Goal: Transaction & Acquisition: Purchase product/service

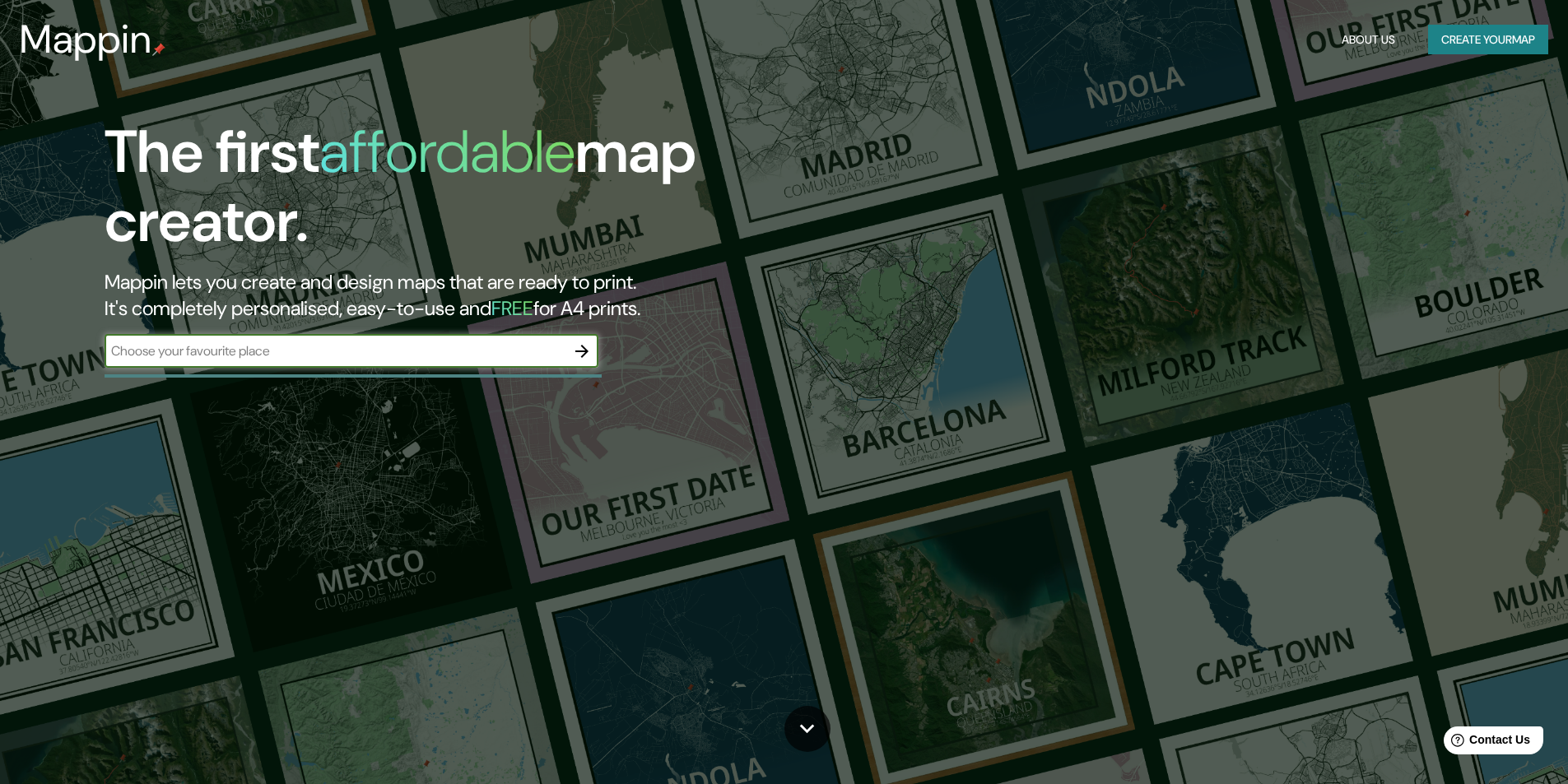
click at [388, 358] on input "text" at bounding box center [335, 350] width 461 height 19
click at [239, 352] on input "text" at bounding box center [335, 350] width 461 height 19
drag, startPoint x: 239, startPoint y: 352, endPoint x: 177, endPoint y: 359, distance: 62.4
click at [177, 359] on input "text" at bounding box center [335, 350] width 461 height 19
type input "[GEOGRAPHIC_DATA][PERSON_NAME]"
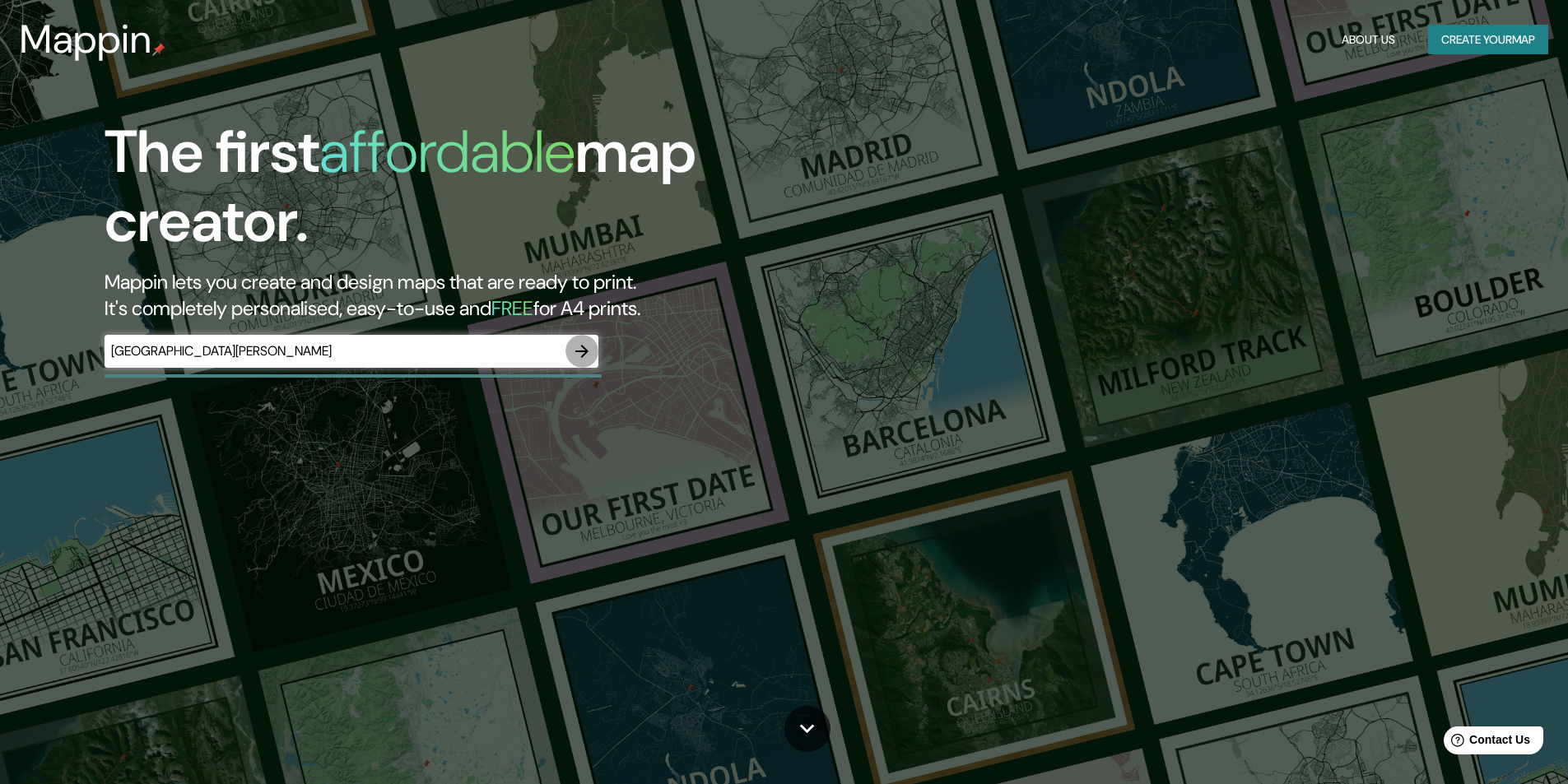
click at [578, 350] on icon "button" at bounding box center [582, 351] width 13 height 13
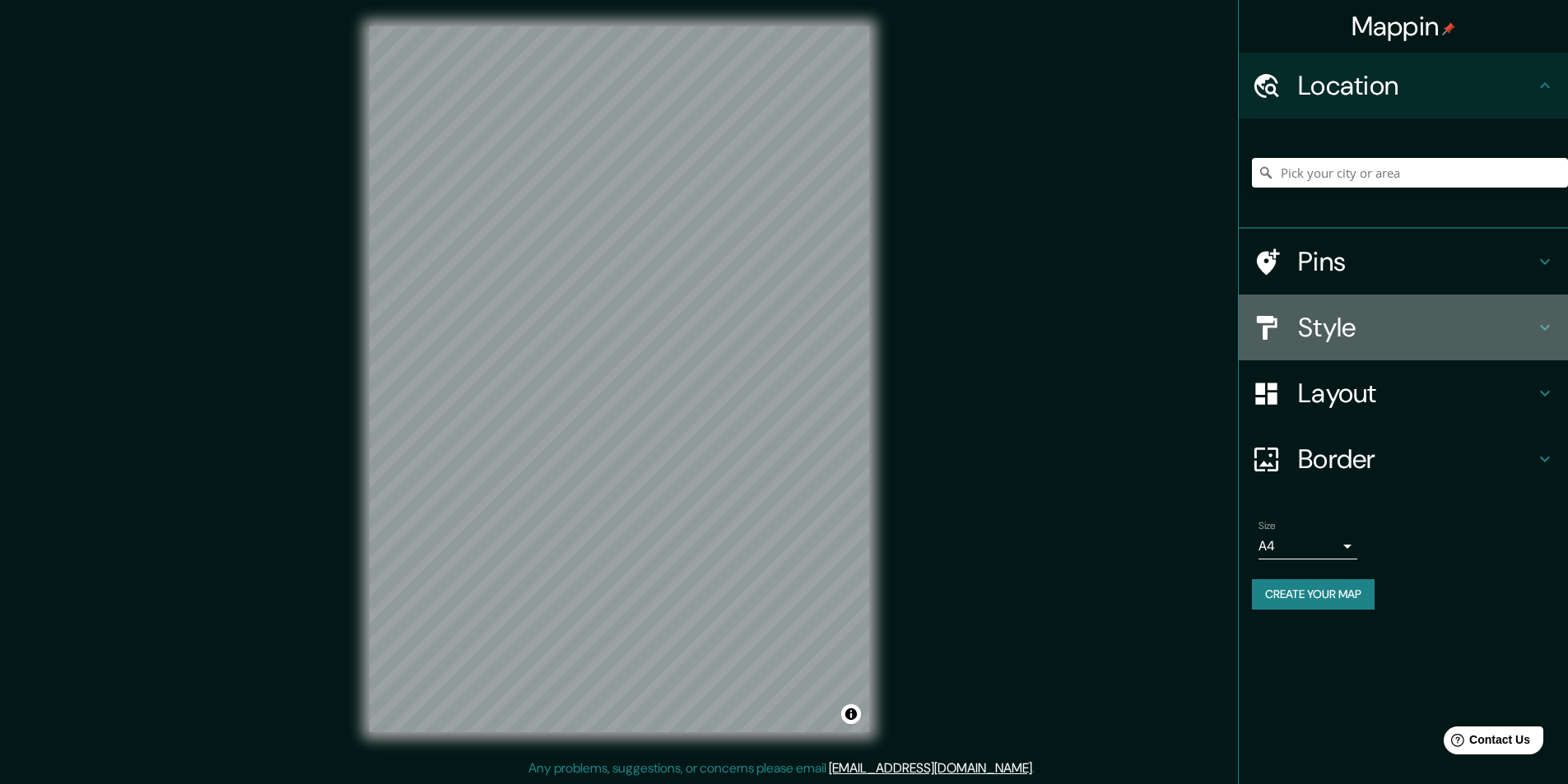
click at [1412, 332] on h4 "Style" at bounding box center [1417, 327] width 237 height 33
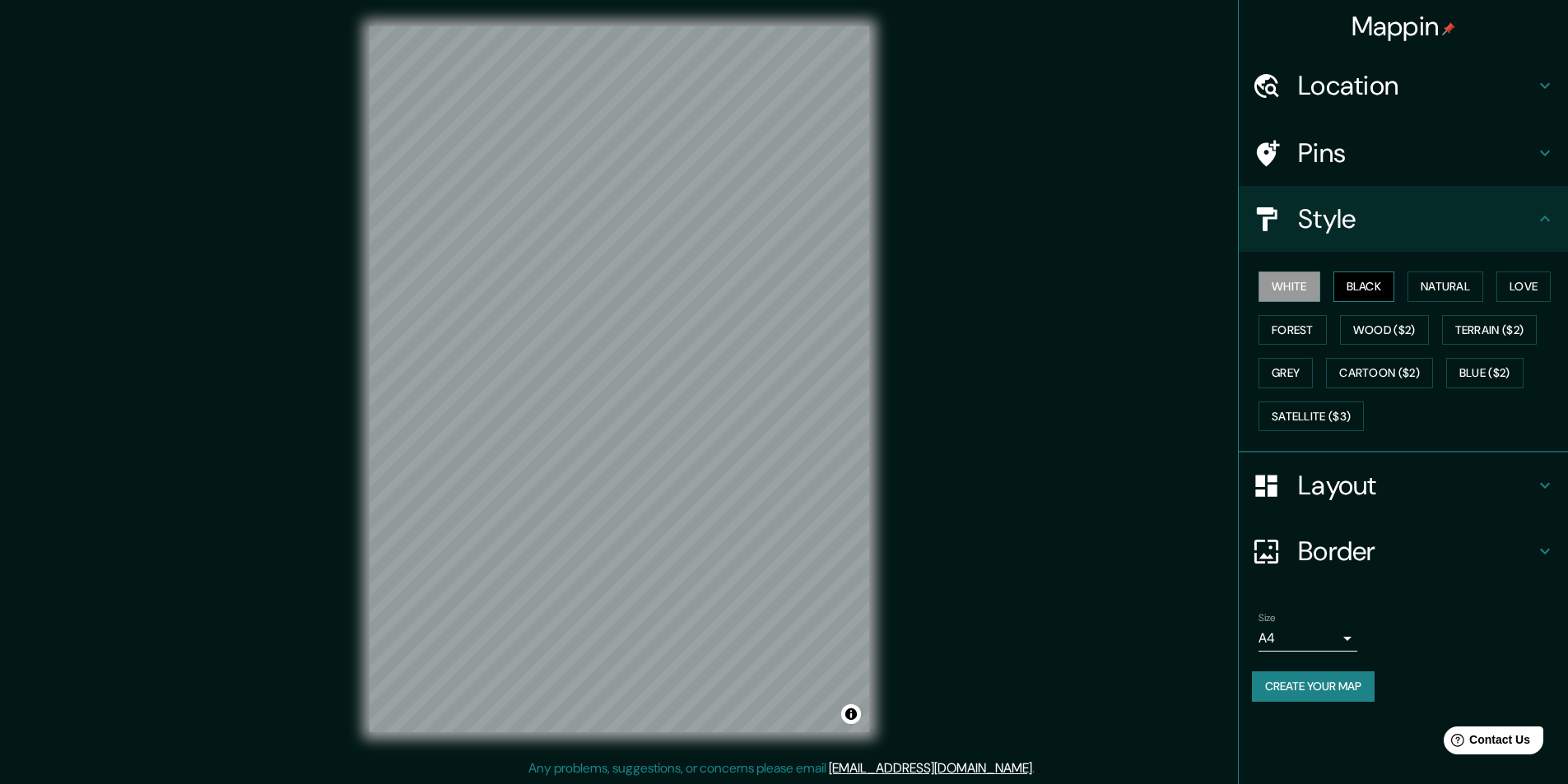
click at [1373, 279] on button "Black" at bounding box center [1364, 286] width 62 height 30
click at [1443, 279] on button "Natural" at bounding box center [1446, 286] width 75 height 30
click at [1523, 284] on button "Love" at bounding box center [1523, 286] width 54 height 30
click at [1298, 327] on button "Forest" at bounding box center [1293, 330] width 68 height 30
click at [1380, 327] on button "Wood ($2)" at bounding box center [1384, 330] width 89 height 30
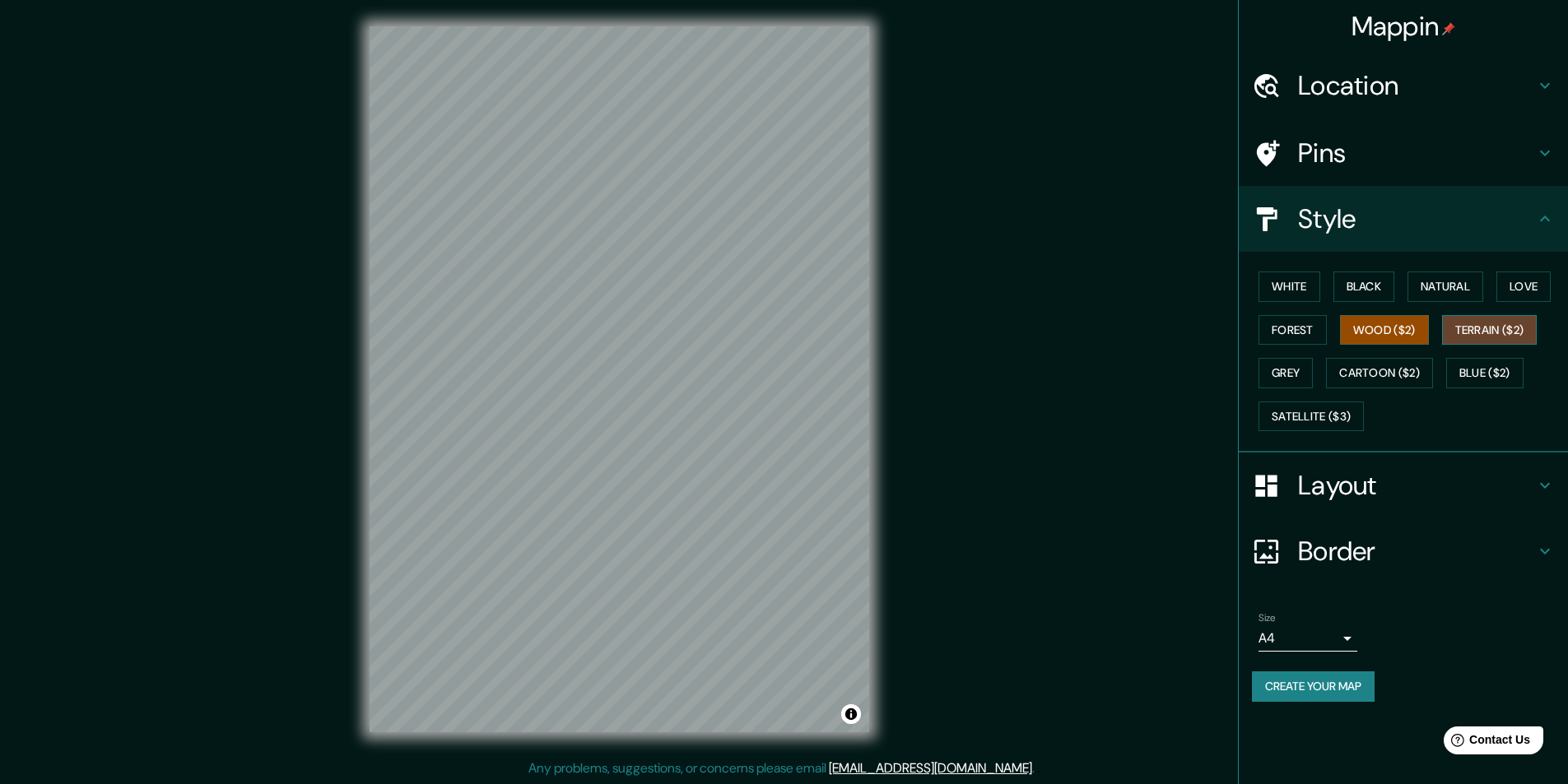
click at [1464, 326] on button "Terrain ($2)" at bounding box center [1490, 330] width 96 height 30
click at [1288, 372] on button "Grey" at bounding box center [1286, 372] width 54 height 30
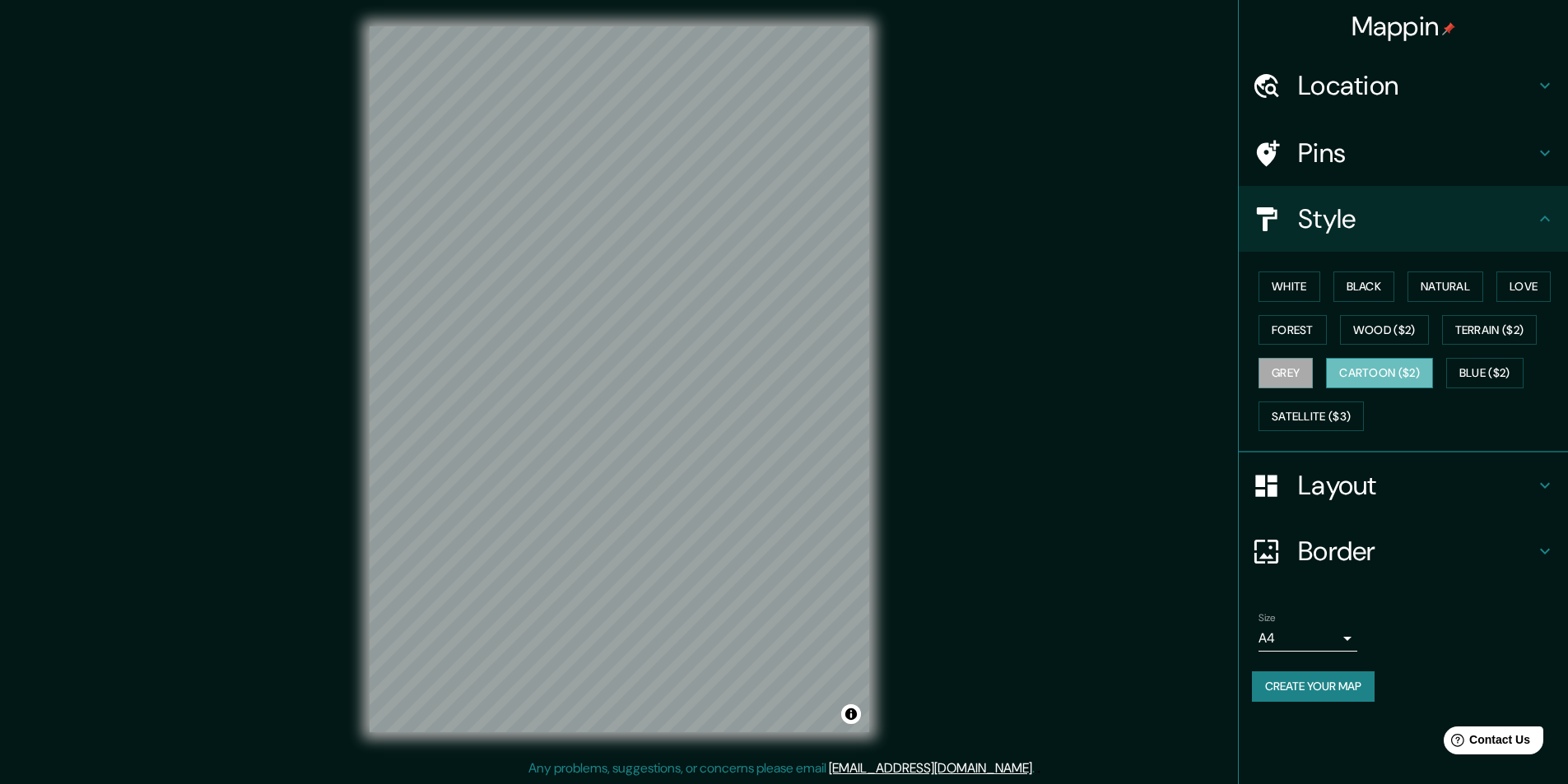
click at [1383, 372] on button "Cartoon ($2)" at bounding box center [1379, 372] width 107 height 30
click at [1459, 369] on button "Blue ($2)" at bounding box center [1485, 372] width 77 height 30
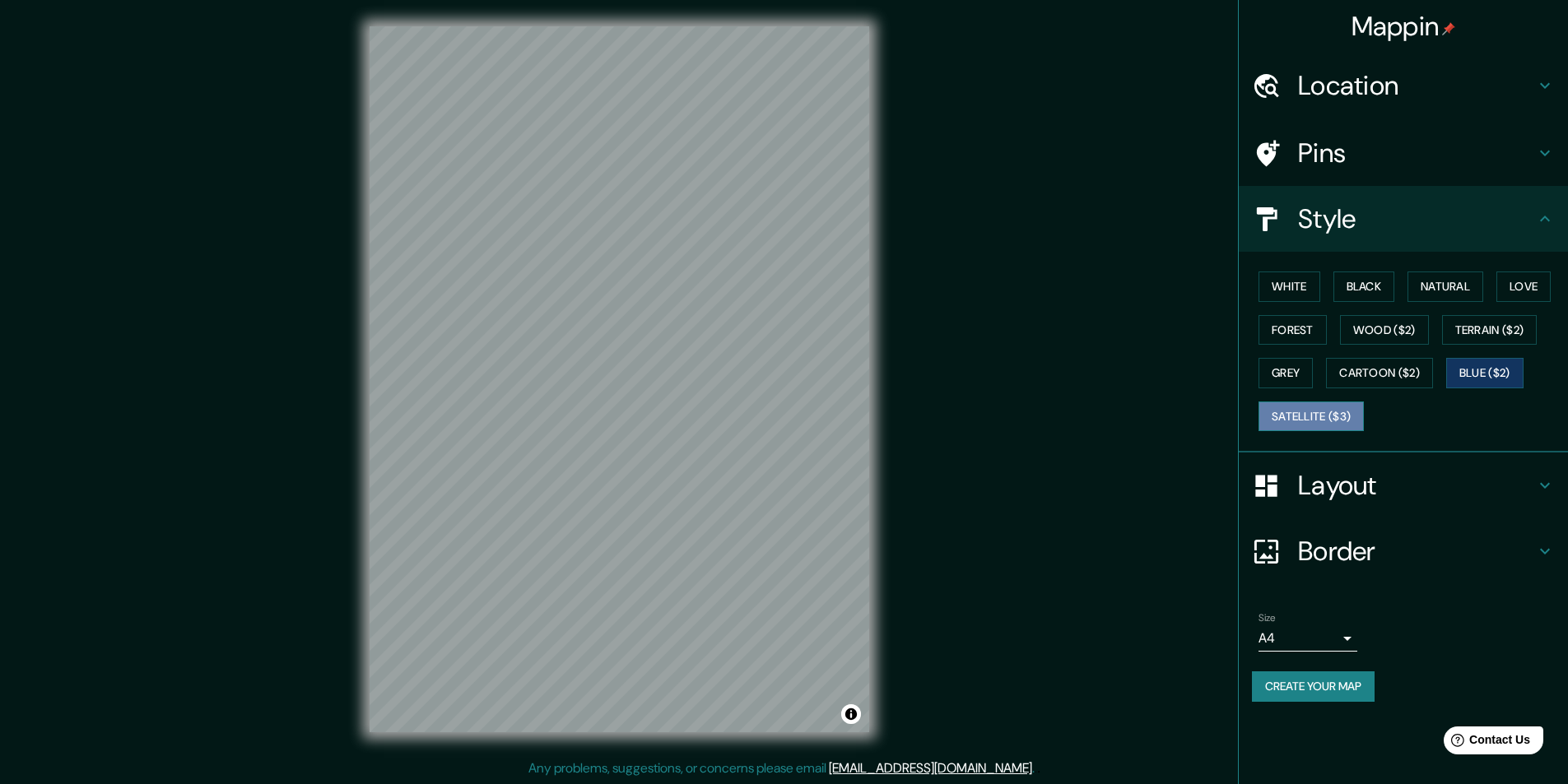
click at [1265, 422] on button "Satellite ($3)" at bounding box center [1311, 416] width 106 height 30
click at [1525, 287] on button "Love" at bounding box center [1523, 286] width 54 height 30
click at [1435, 286] on button "Natural" at bounding box center [1446, 286] width 75 height 30
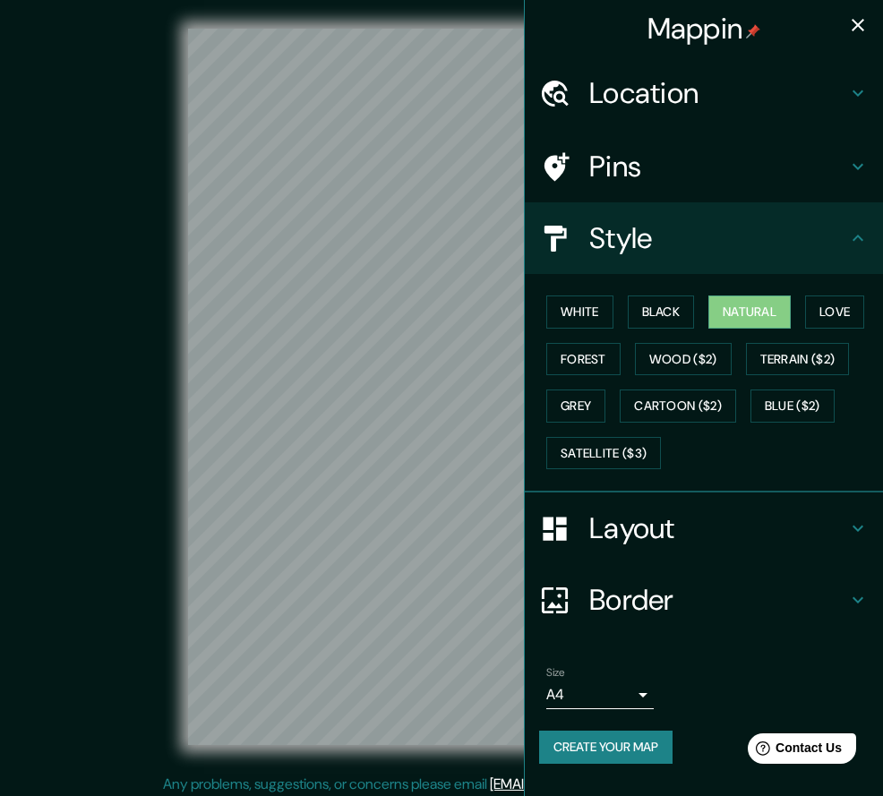
click at [850, 29] on icon "button" at bounding box center [857, 24] width 21 height 21
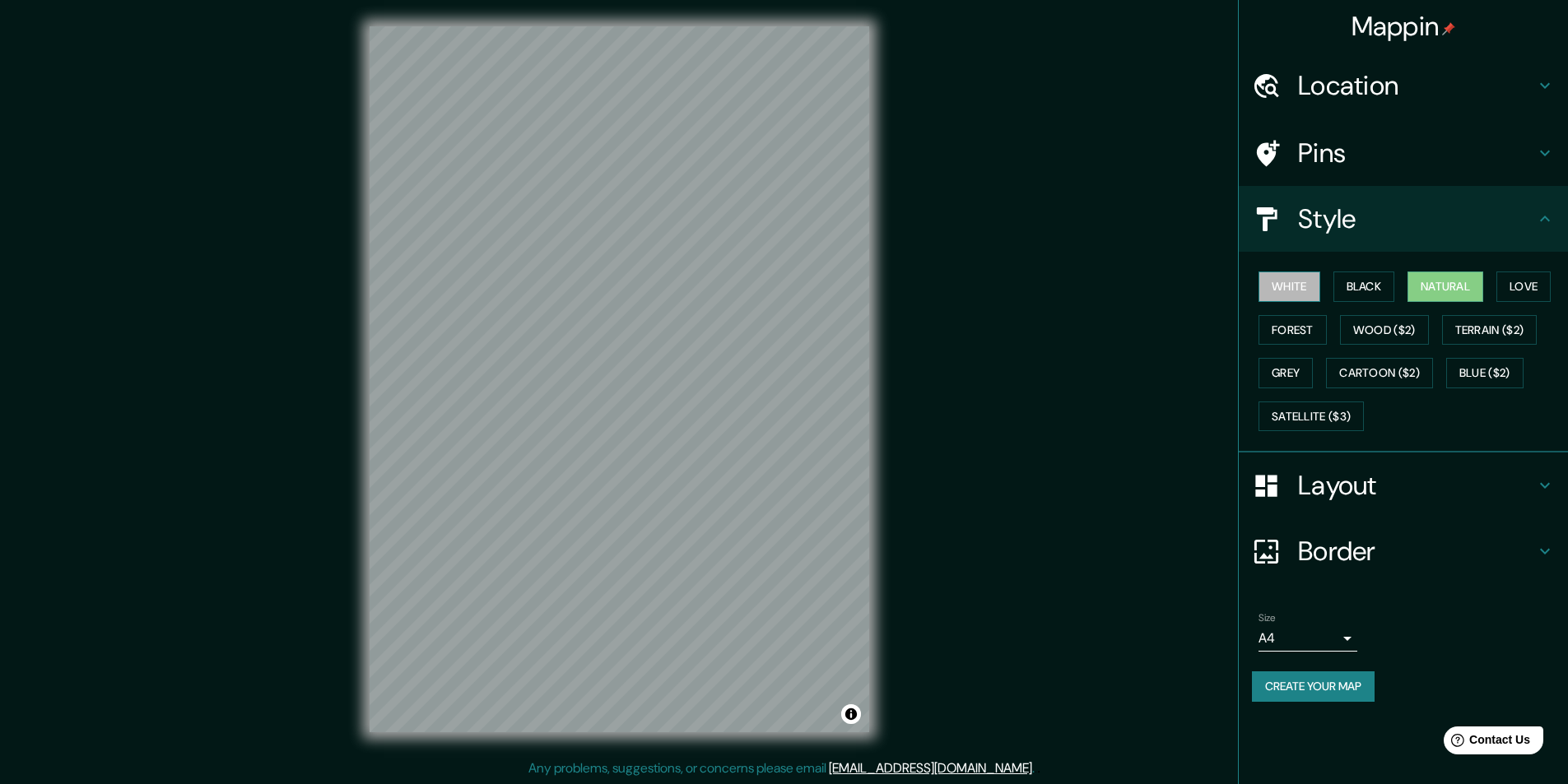
click at [1287, 276] on button "White" at bounding box center [1289, 286] width 62 height 30
click at [1358, 282] on button "Black" at bounding box center [1364, 286] width 62 height 30
click at [1432, 285] on button "Natural" at bounding box center [1446, 286] width 75 height 30
